Goal: Task Accomplishment & Management: Manage account settings

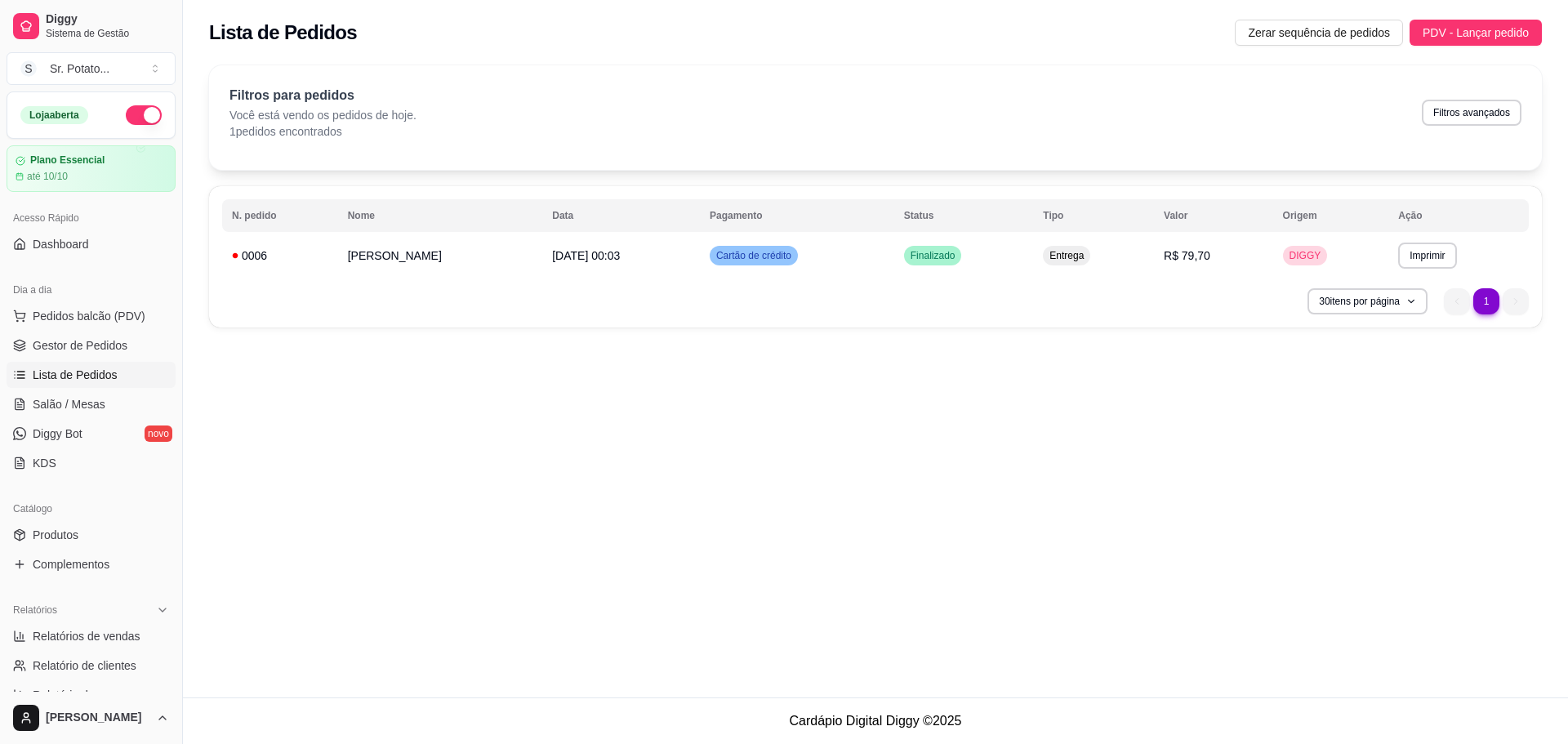
click at [676, 453] on div "**********" at bounding box center [875, 349] width 1385 height 698
